Goal: Browse casually

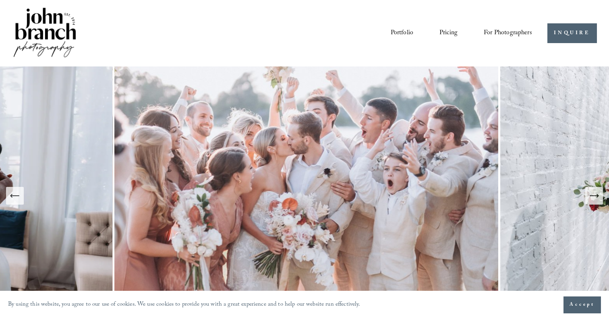
click at [396, 32] on link "Portfolio" at bounding box center [402, 33] width 23 height 14
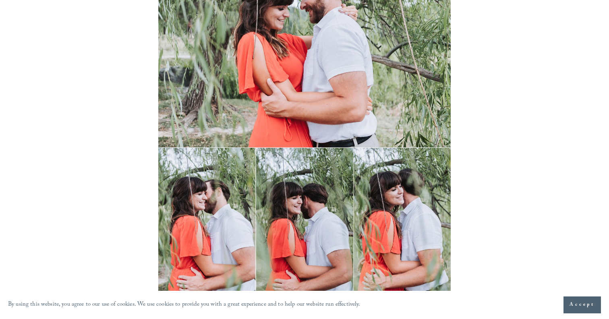
scroll to position [3831, 0]
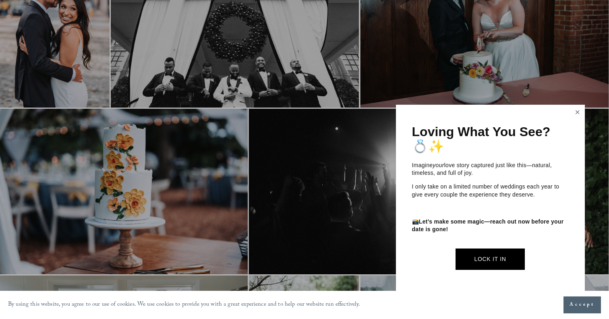
scroll to position [126, 1]
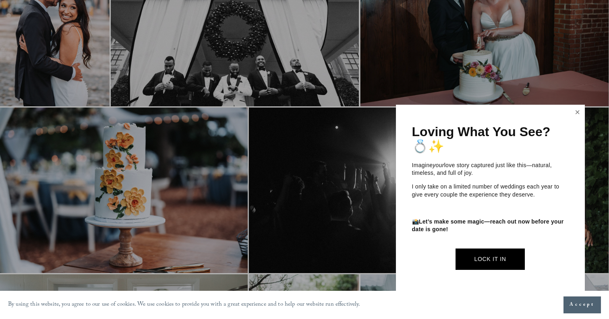
click at [575, 112] on link "Close" at bounding box center [578, 112] width 12 height 13
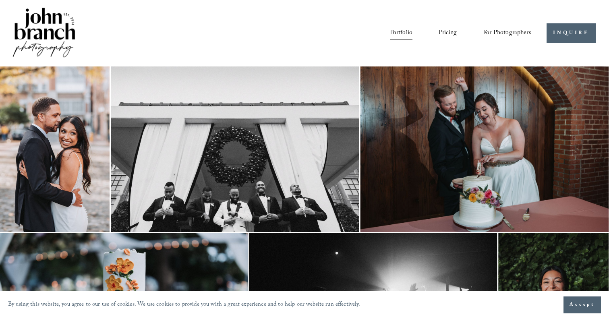
scroll to position [0, 1]
click at [446, 36] on link "Pricing" at bounding box center [448, 33] width 18 height 14
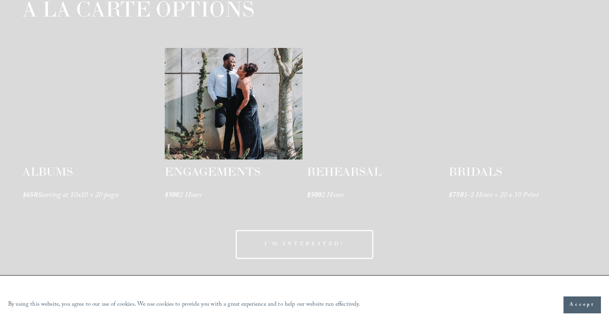
scroll to position [1186, 0]
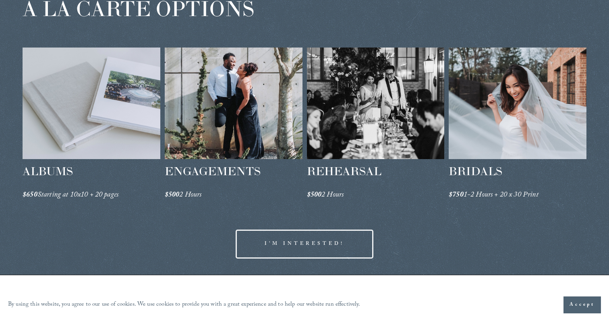
click at [346, 167] on span "REHEARSAL" at bounding box center [344, 171] width 75 height 15
click at [352, 124] on div at bounding box center [376, 104] width 138 height 112
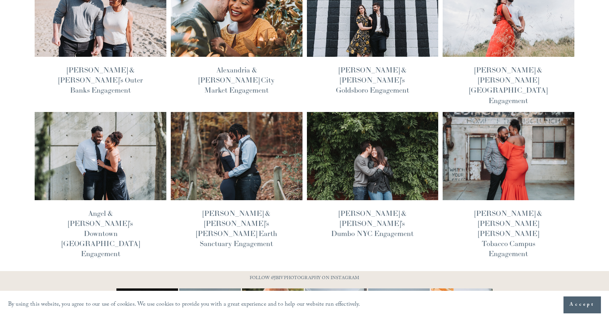
scroll to position [157, 0]
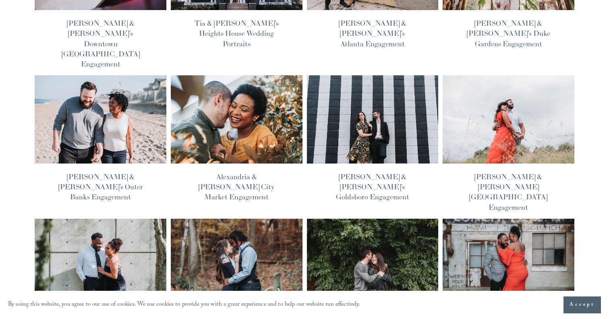
click at [533, 104] on img at bounding box center [508, 119] width 133 height 89
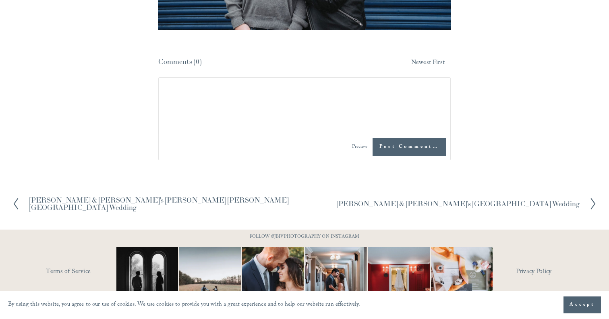
scroll to position [4394, 0]
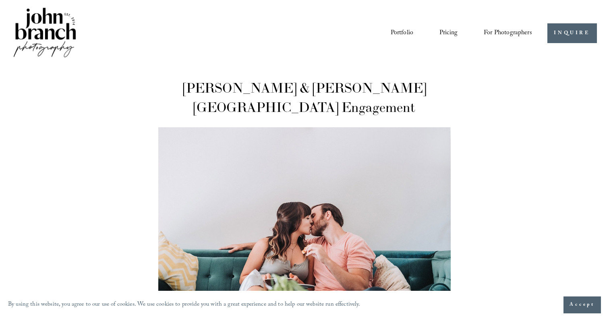
click at [389, 30] on div "Portfolio Pricing For Photographers Presets Education Courses Blog" at bounding box center [313, 33] width 440 height 14
click at [394, 32] on link "Portfolio" at bounding box center [402, 33] width 23 height 14
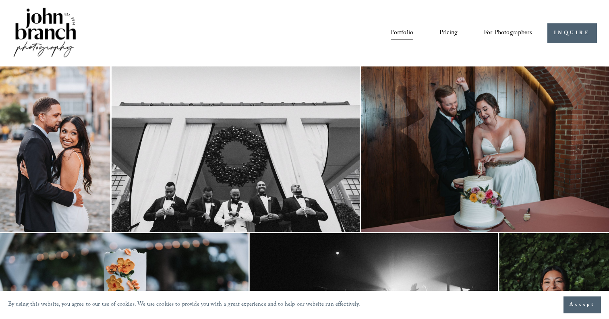
click at [499, 34] on span "For Photographers" at bounding box center [508, 33] width 48 height 12
click at [529, 31] on span "For Photographers" at bounding box center [508, 33] width 48 height 12
click at [0, 0] on link "Blog" at bounding box center [0, 0] width 0 height 0
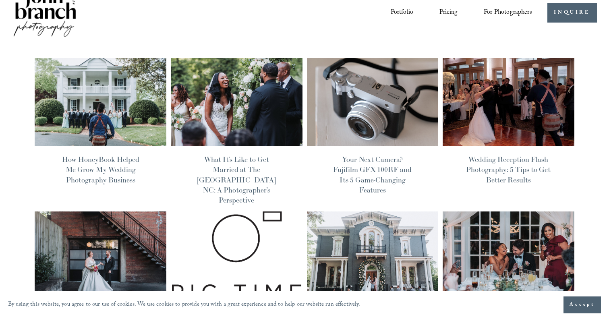
scroll to position [19, 0]
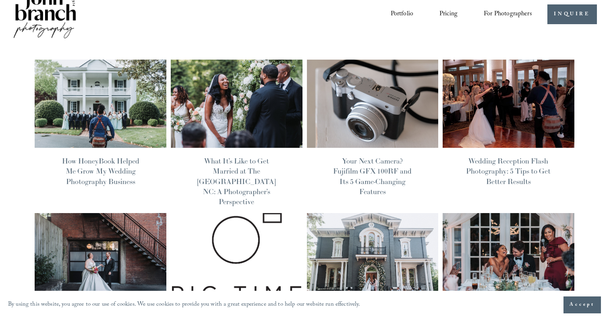
click at [60, 125] on img at bounding box center [100, 103] width 133 height 89
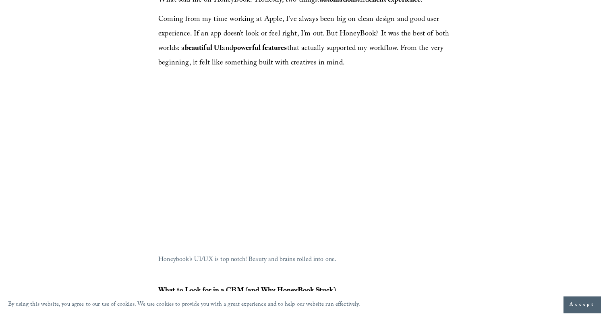
scroll to position [733, 0]
